Goal: Task Accomplishment & Management: Complete application form

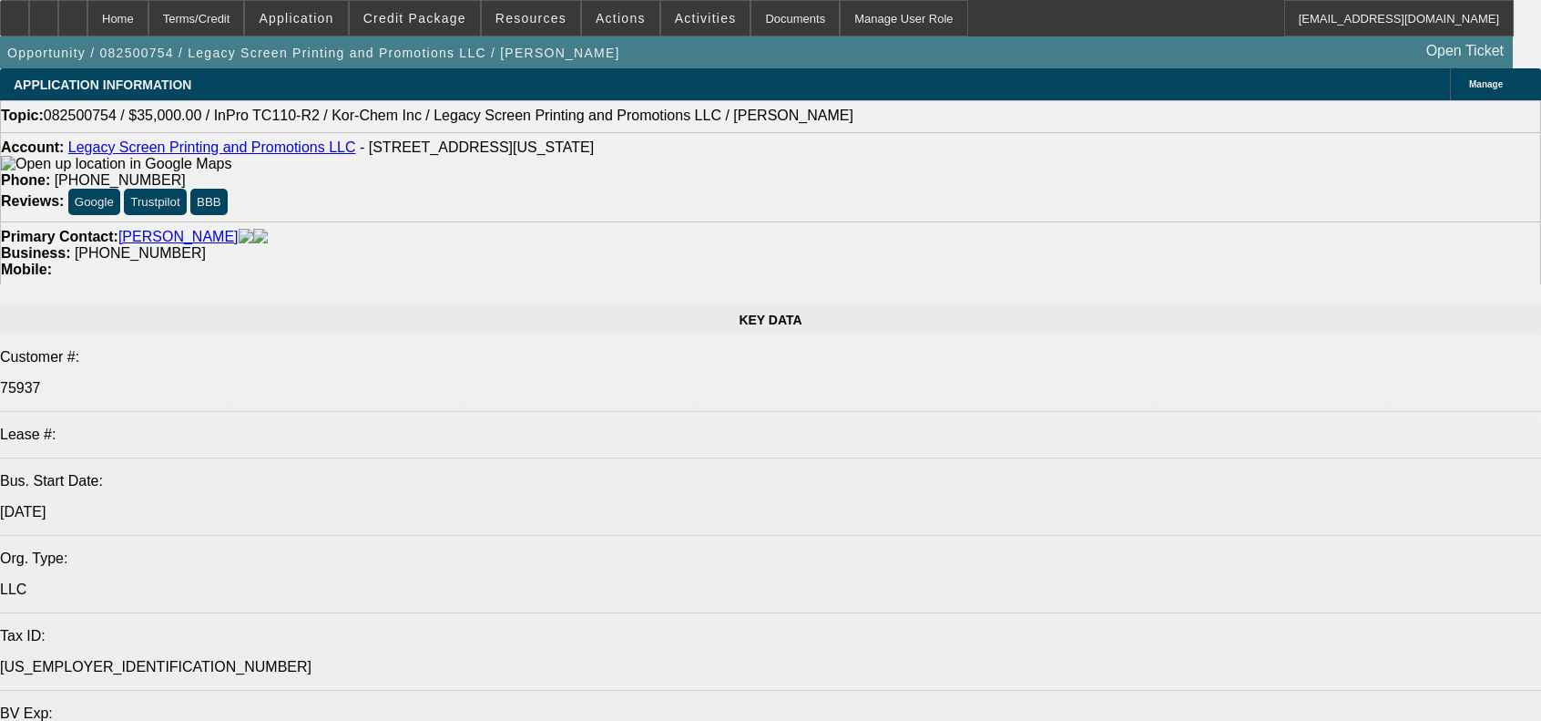
select select "0"
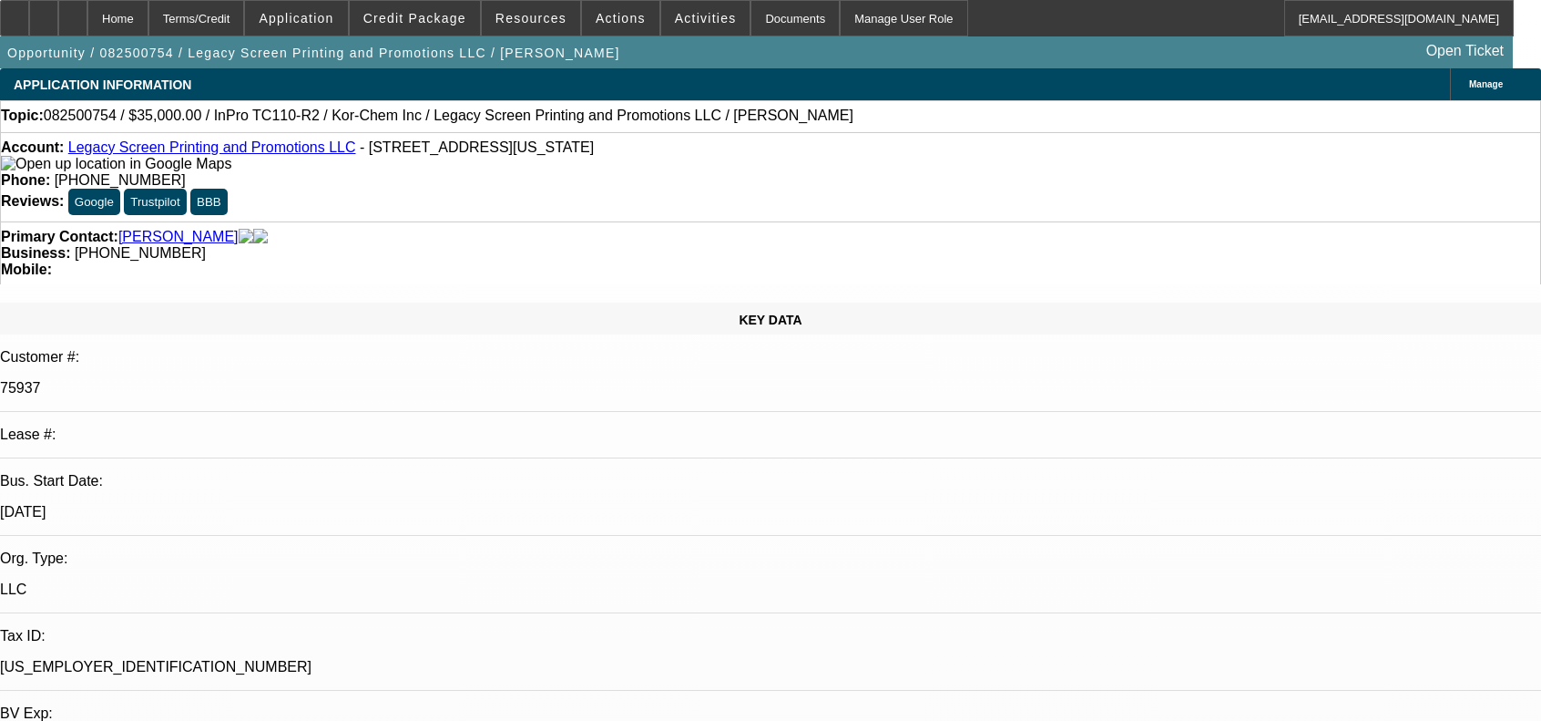
select select "0"
select select "2"
select select "0"
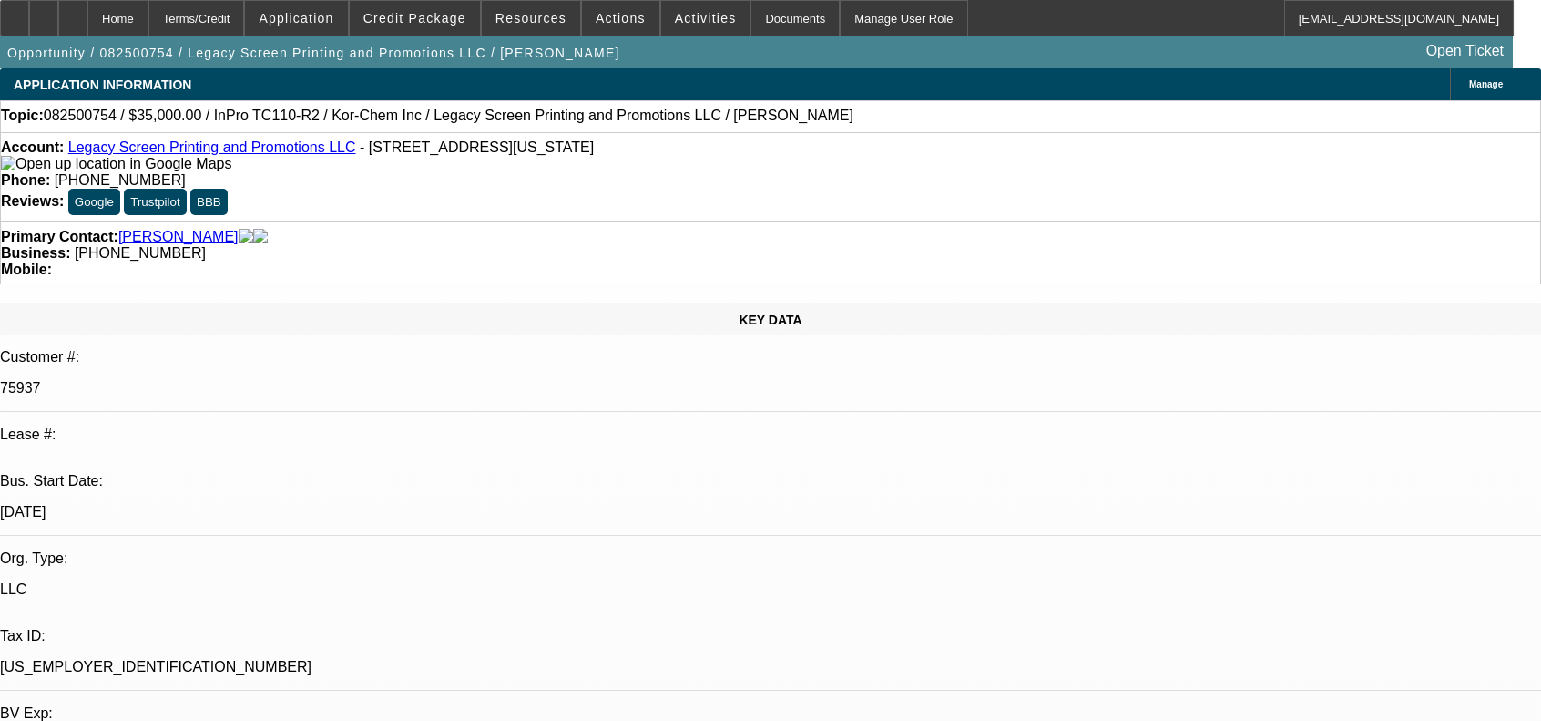
select select "0"
select select "2"
select select "0"
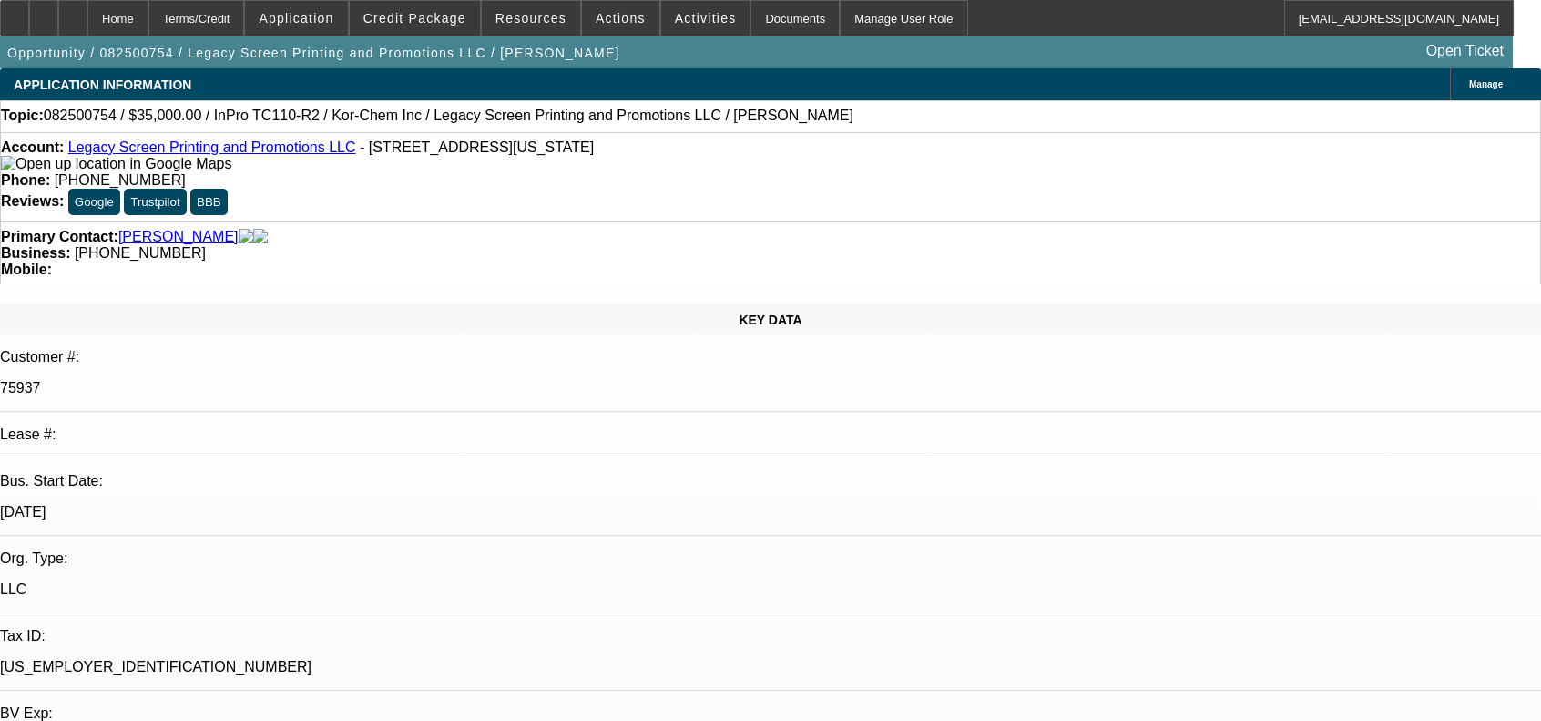
select select "2"
select select "0"
select select "2"
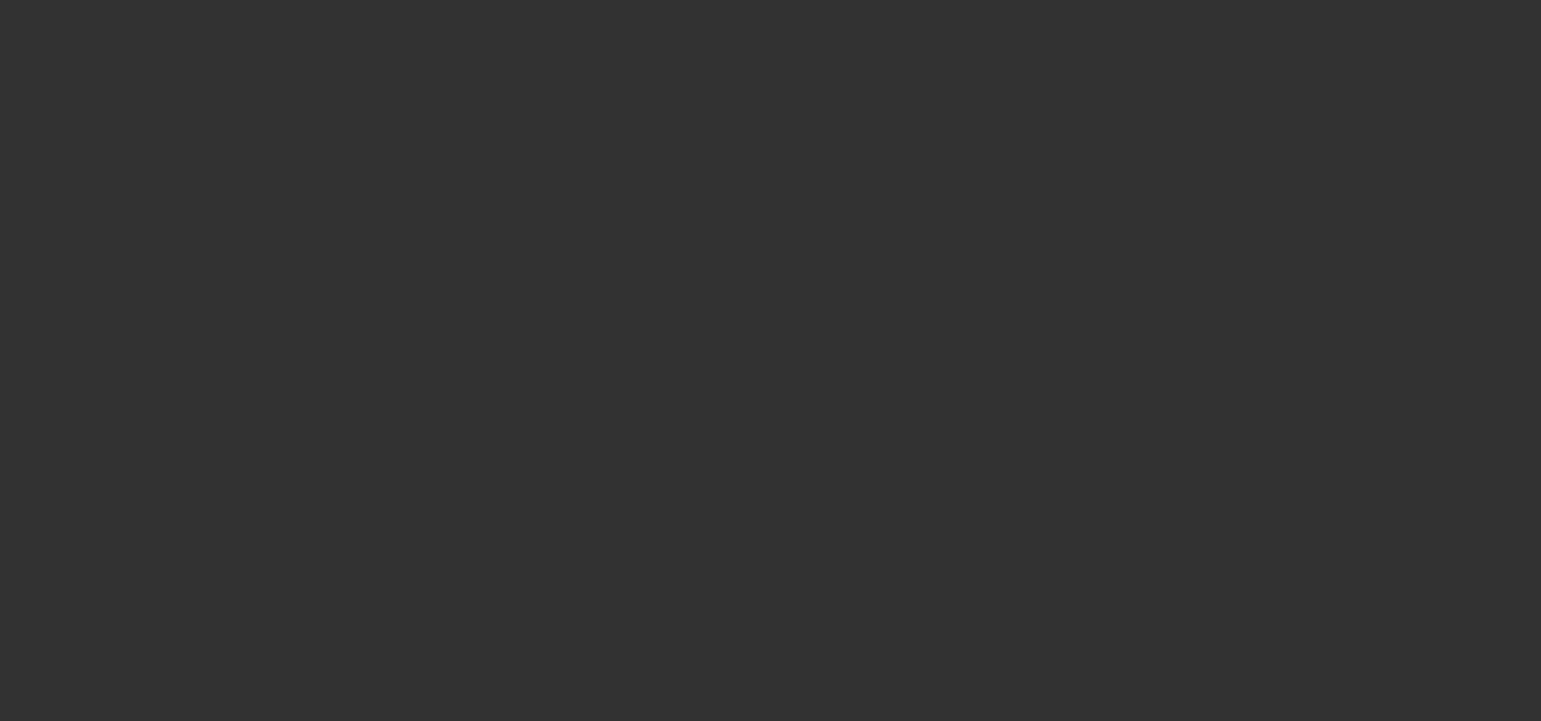
select select "0"
select select "2"
select select "0.1"
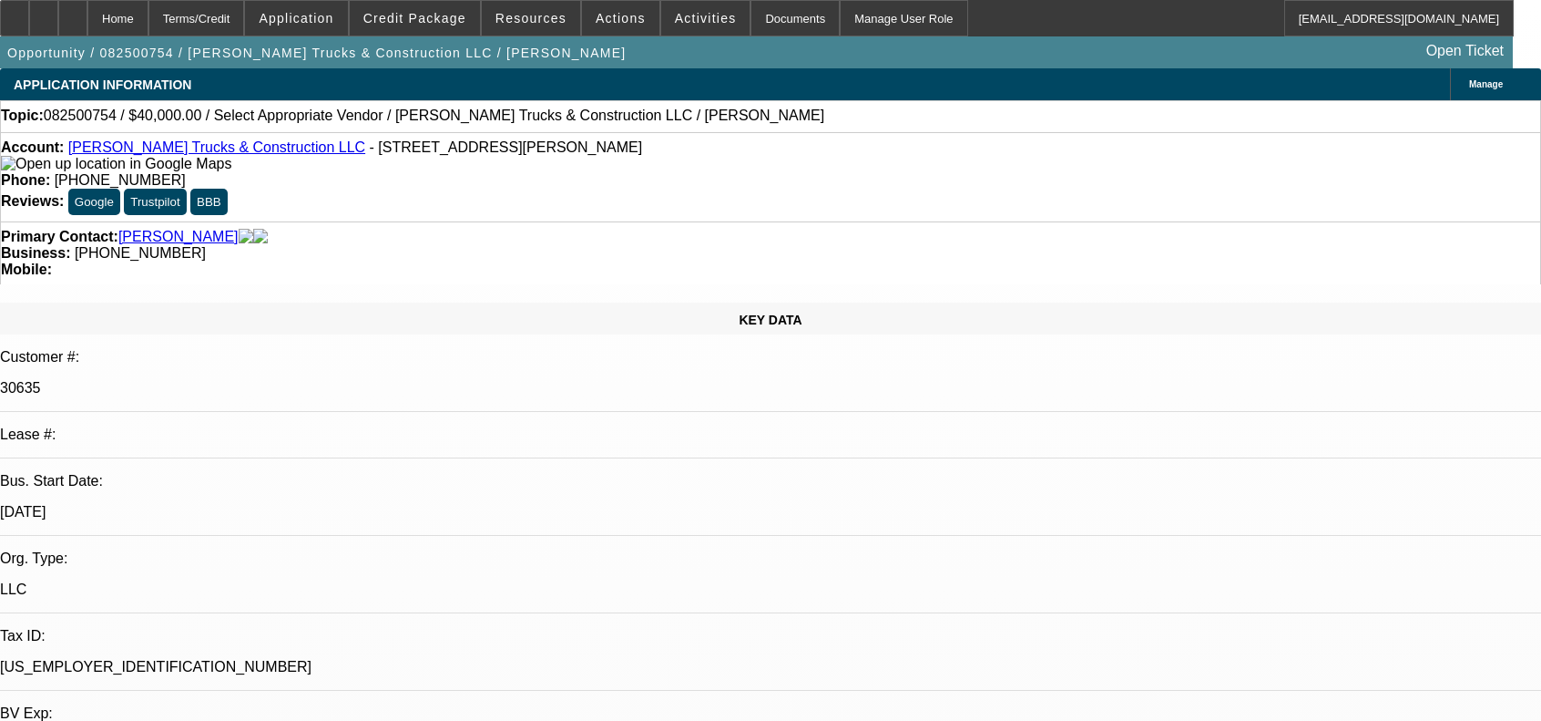
select select "1"
select select "2"
select select "4"
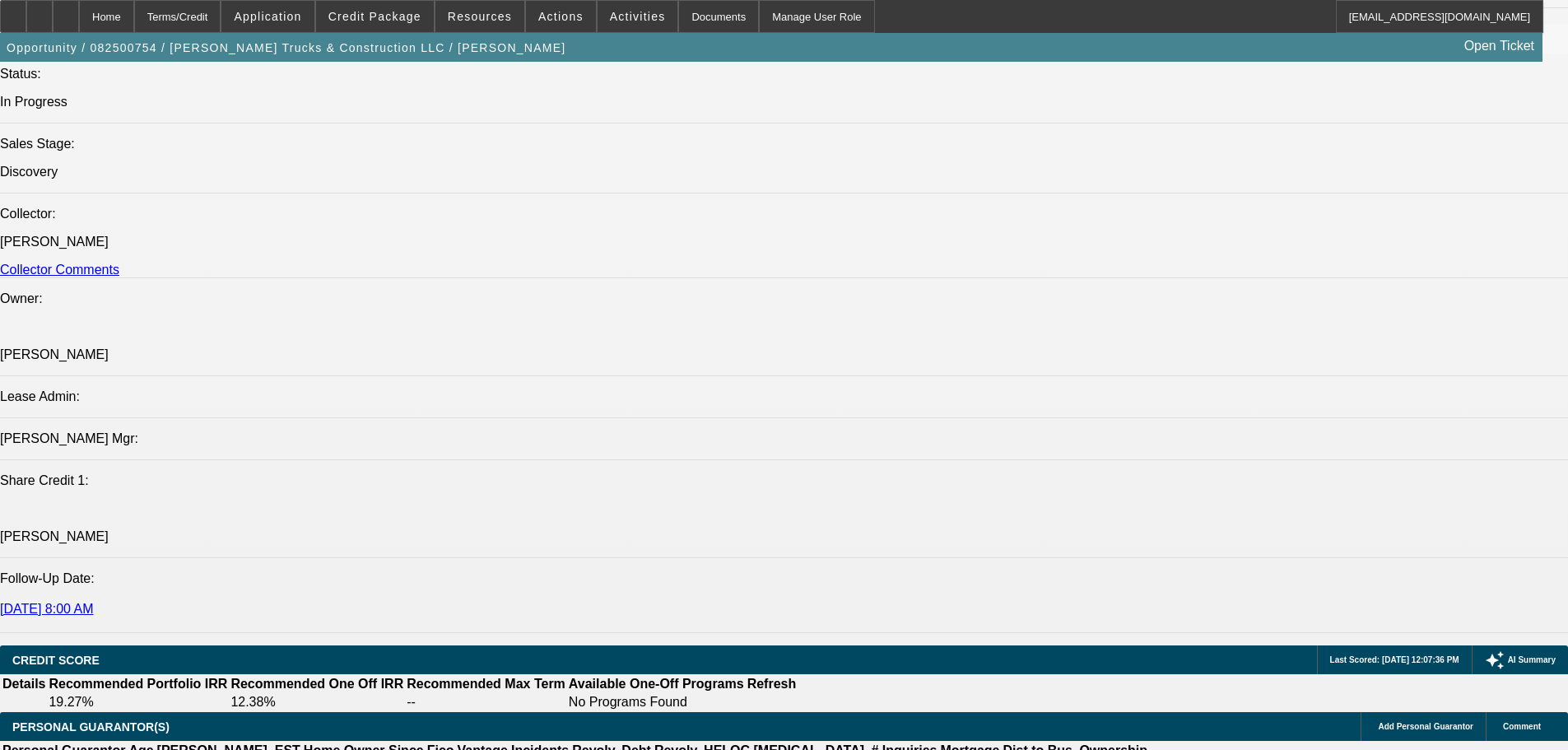
scroll to position [2058, 0]
